Goal: Browse casually: Explore the website without a specific task or goal

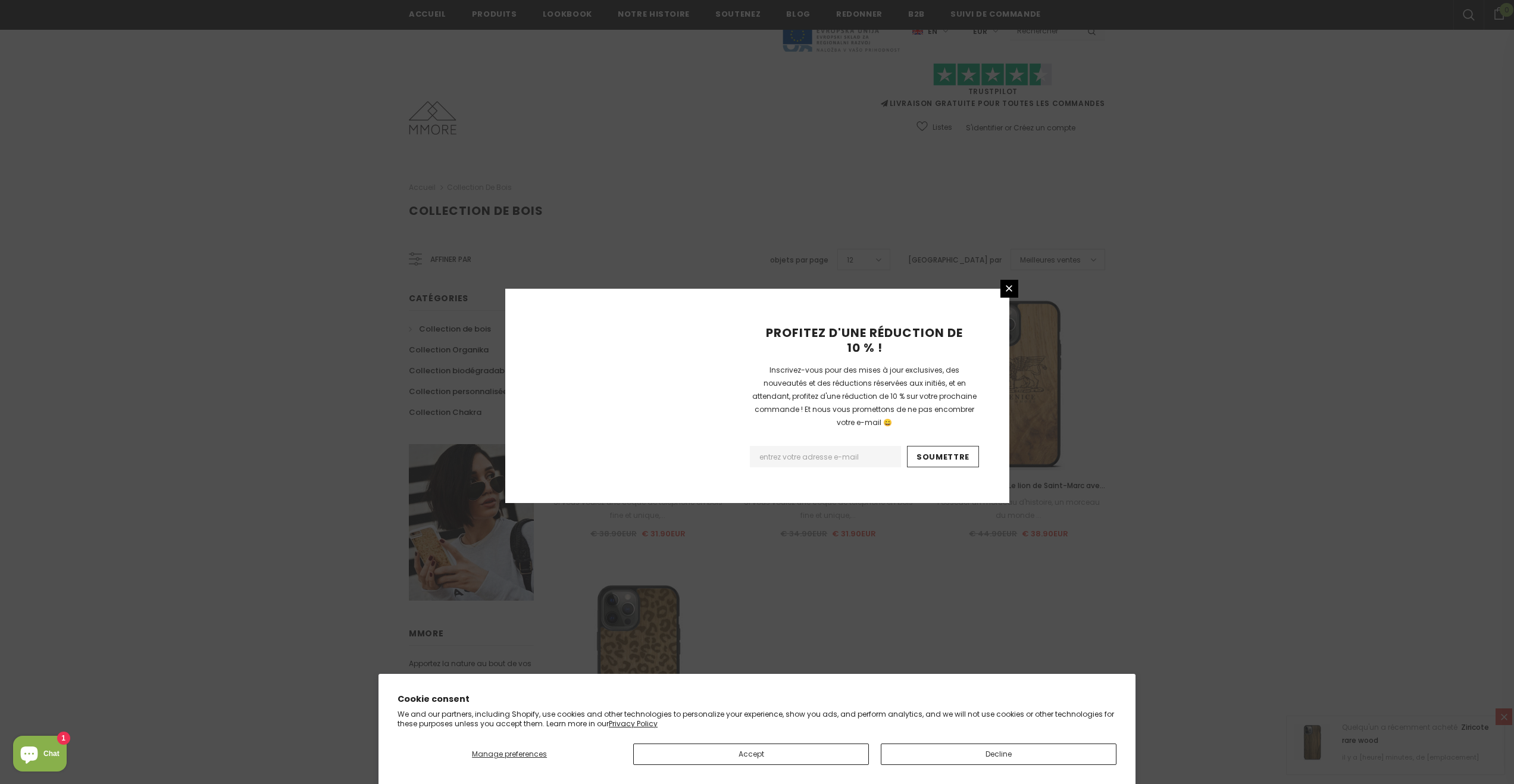
scroll to position [526, 0]
